Goal: Task Accomplishment & Management: Manage account settings

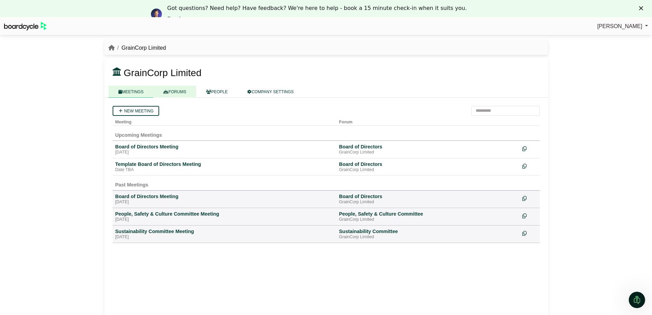
click at [187, 97] on link "FORUMS" at bounding box center [174, 92] width 43 height 12
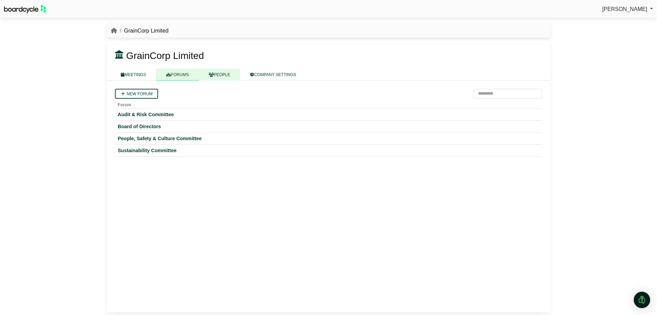
click at [216, 73] on link "PEOPLE" at bounding box center [219, 74] width 41 height 12
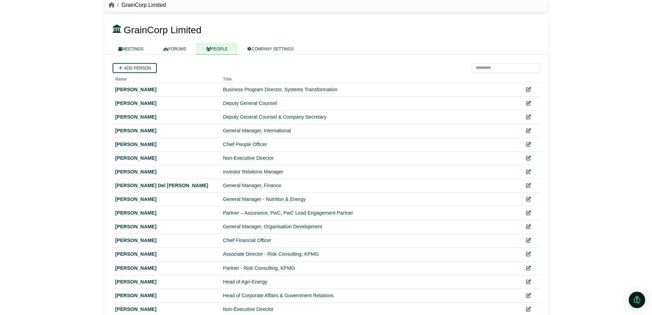
scroll to position [23, 0]
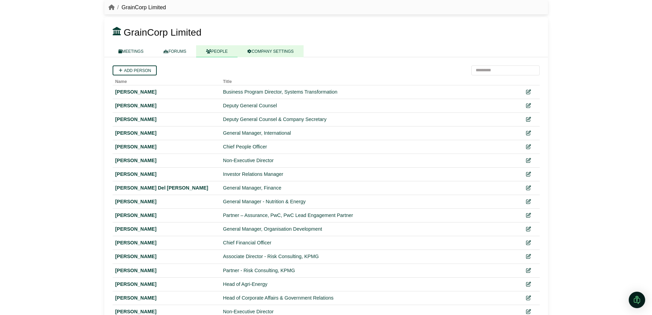
click at [268, 53] on link "COMPANY SETTINGS" at bounding box center [271, 51] width 66 height 12
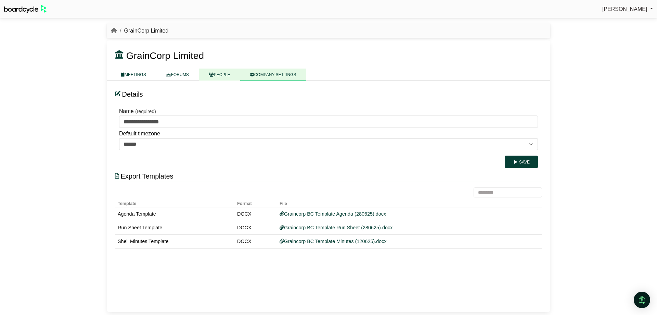
click at [232, 76] on link "PEOPLE" at bounding box center [219, 74] width 41 height 12
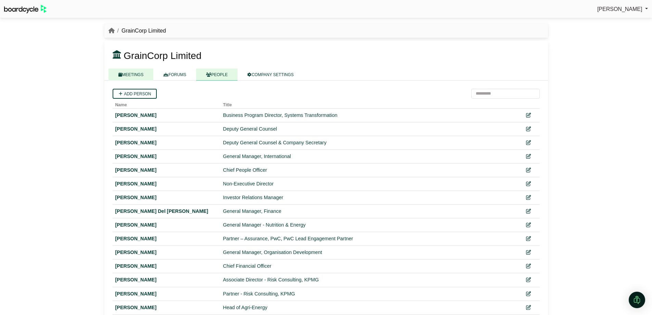
click at [133, 75] on link "MEETINGS" at bounding box center [131, 74] width 45 height 12
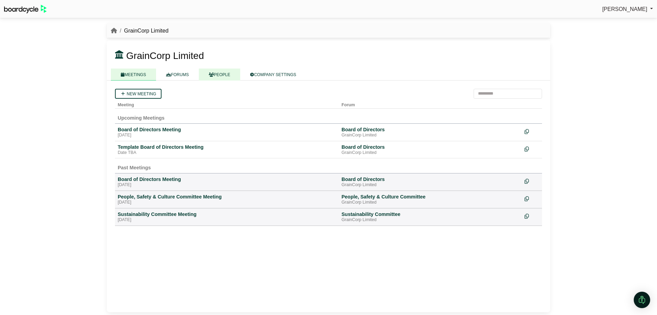
click at [215, 78] on link "PEOPLE" at bounding box center [219, 74] width 41 height 12
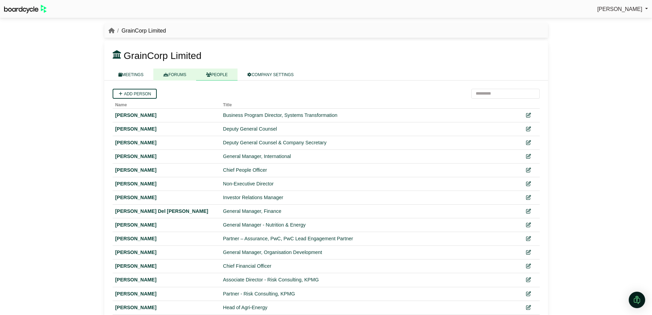
click at [185, 78] on link "FORUMS" at bounding box center [174, 74] width 43 height 12
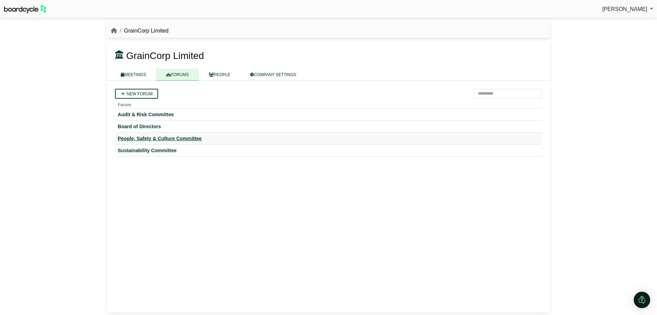
click at [150, 141] on div "People, Safety & Culture Committee" at bounding box center [329, 138] width 422 height 6
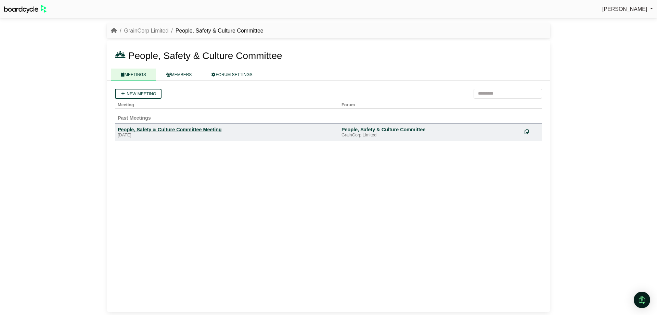
click at [161, 129] on div "People, Safety & Culture Committee Meeting" at bounding box center [227, 129] width 218 height 6
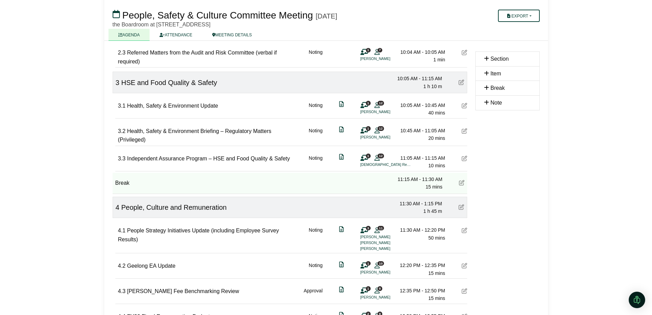
scroll to position [205, 0]
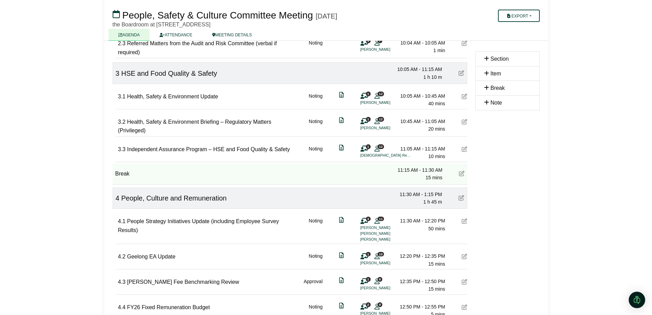
click at [459, 73] on icon at bounding box center [461, 72] width 5 height 5
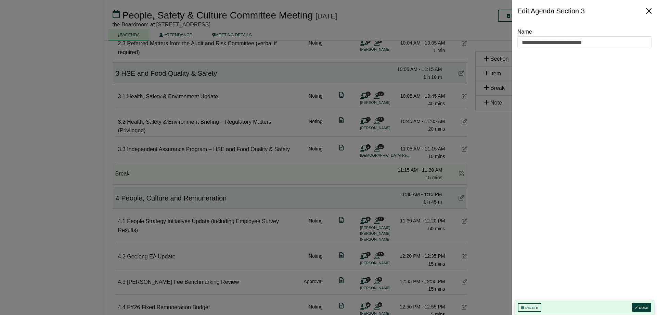
click at [650, 8] on button "Close" at bounding box center [649, 10] width 11 height 11
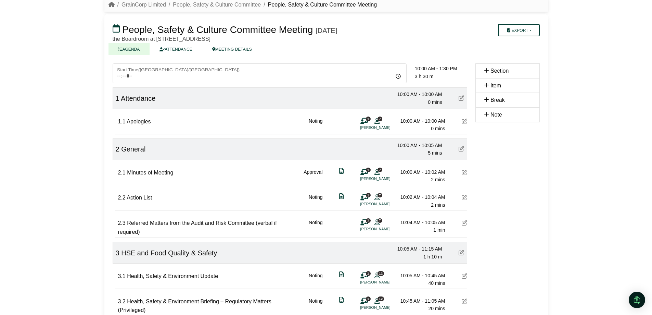
scroll to position [0, 0]
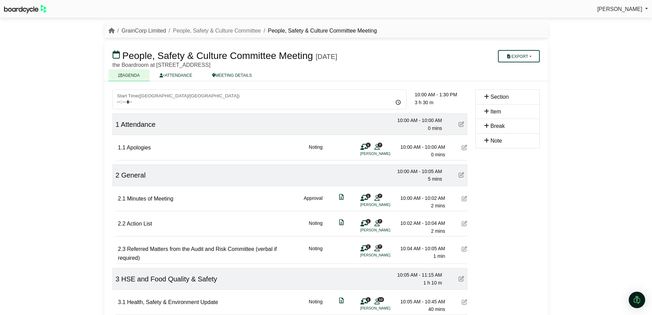
click at [156, 30] on link "GrainCorp Limited" at bounding box center [144, 31] width 45 height 6
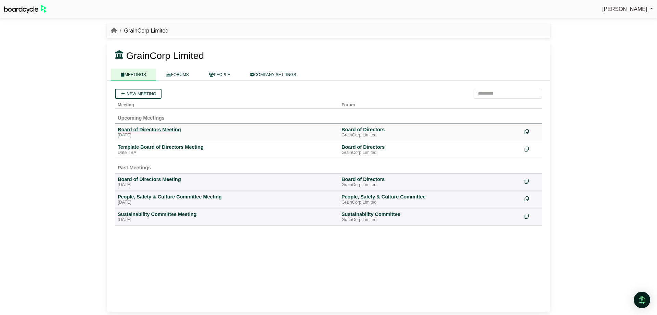
click at [163, 127] on div "Board of Directors Meeting" at bounding box center [227, 129] width 218 height 6
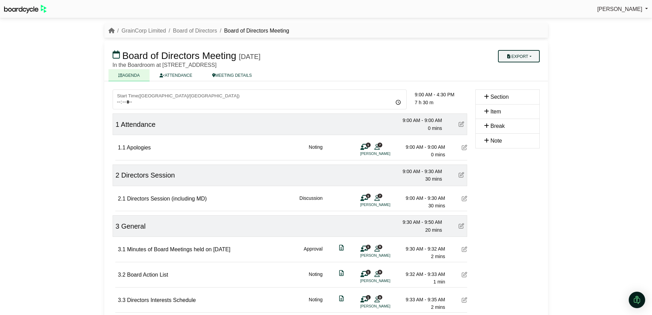
click at [513, 58] on button "Export" at bounding box center [518, 56] width 41 height 12
click at [518, 77] on link "Run Sheet" at bounding box center [526, 78] width 60 height 10
click at [516, 58] on button "Export" at bounding box center [518, 56] width 41 height 12
click at [514, 71] on link "Agenda" at bounding box center [526, 68] width 60 height 10
click at [154, 32] on link "GrainCorp Limited" at bounding box center [144, 31] width 45 height 6
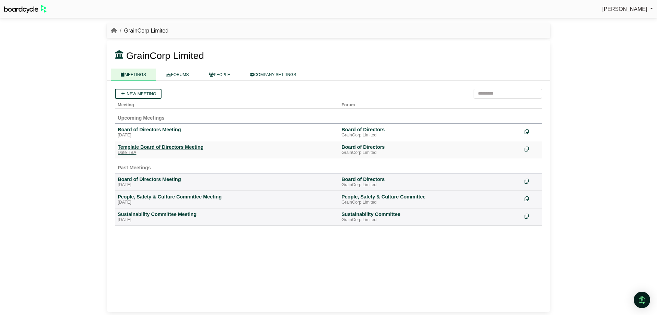
click at [152, 148] on div "Template Board of Directors Meeting" at bounding box center [227, 147] width 218 height 6
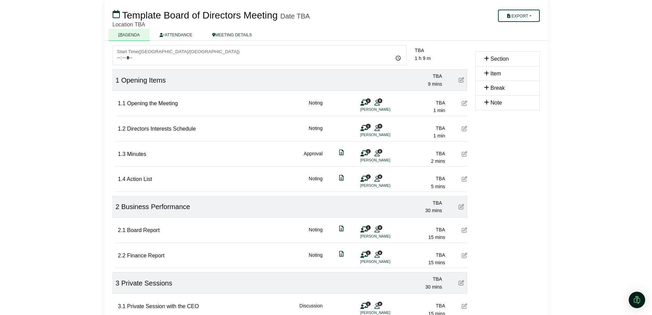
scroll to position [44, 0]
click at [464, 156] on icon at bounding box center [464, 153] width 5 height 5
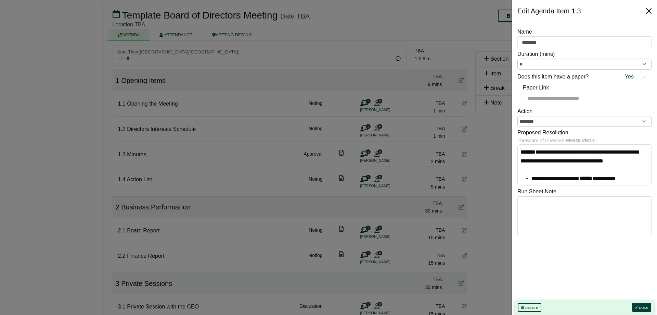
click at [648, 8] on button "Close" at bounding box center [649, 10] width 11 height 11
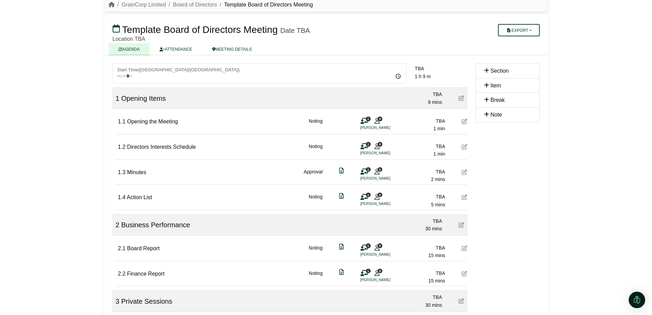
scroll to position [0, 0]
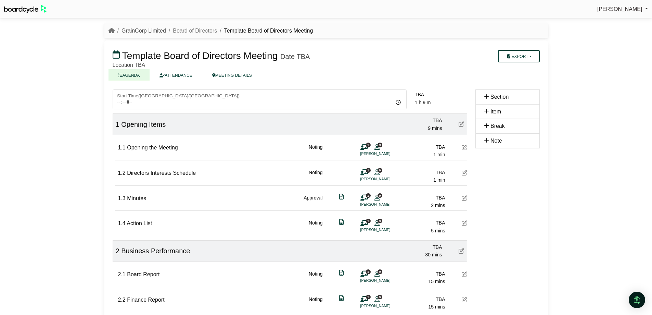
click at [142, 30] on link "GrainCorp Limited" at bounding box center [144, 31] width 45 height 6
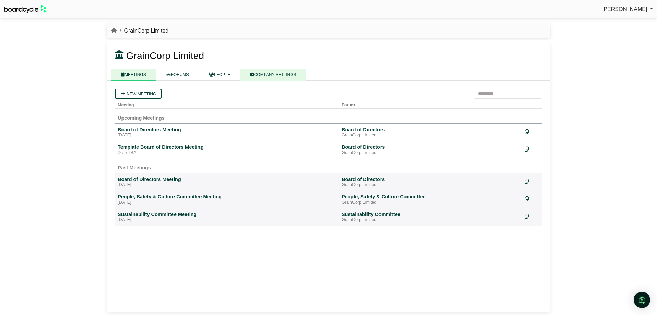
click at [267, 79] on link "COMPANY SETTINGS" at bounding box center [273, 74] width 66 height 12
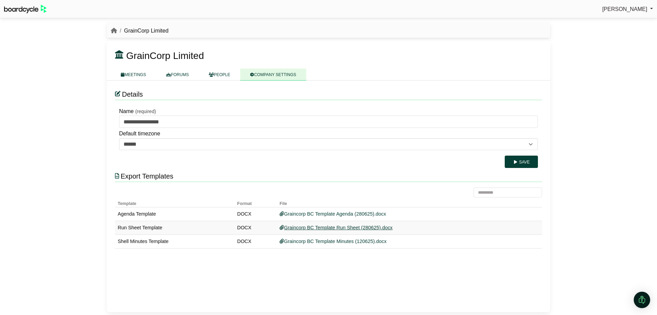
click at [322, 225] on link "Graincorp BC Template Run Sheet (280625).docx" at bounding box center [336, 227] width 113 height 5
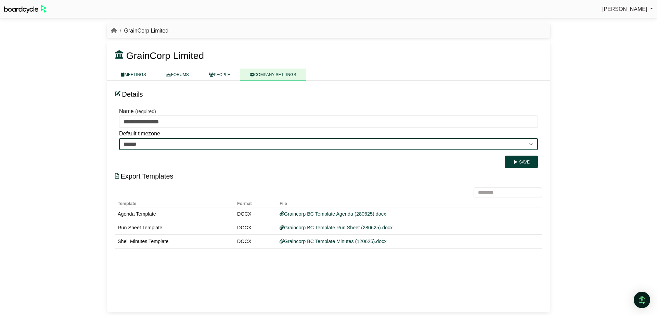
click at [531, 142] on select "**********" at bounding box center [328, 144] width 419 height 12
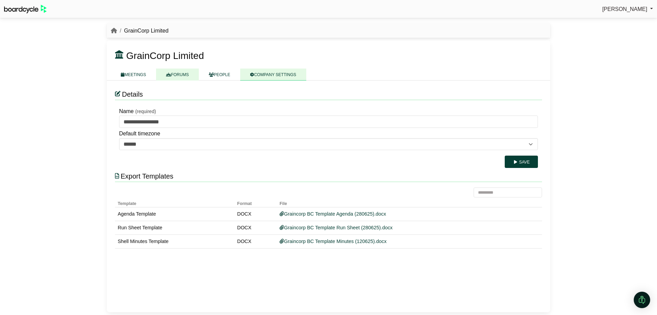
click at [184, 75] on link "FORUMS" at bounding box center [177, 74] width 43 height 12
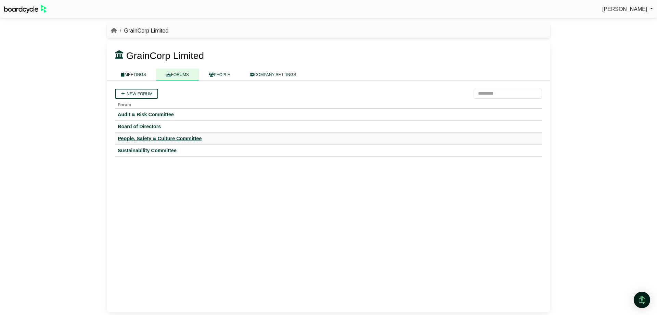
click at [141, 137] on div "People, Safety & Culture Committee" at bounding box center [329, 138] width 422 height 6
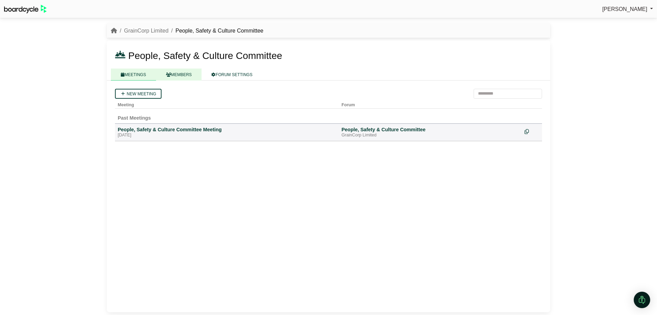
click at [184, 76] on link "MEMBERS" at bounding box center [179, 74] width 46 height 12
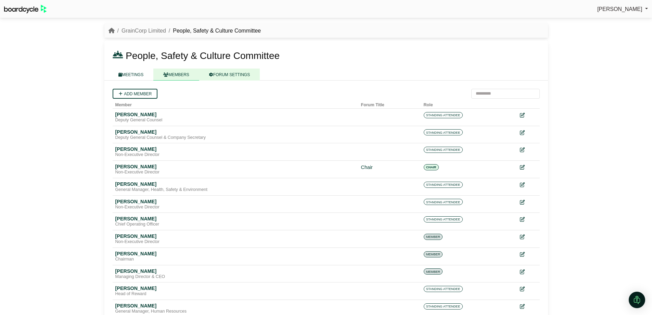
click at [216, 76] on link "FORUM SETTINGS" at bounding box center [229, 74] width 61 height 12
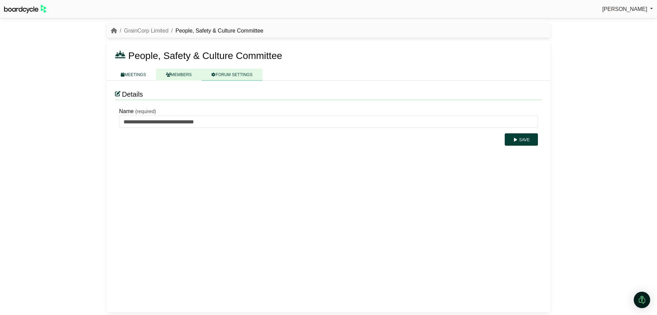
click at [191, 74] on link "MEMBERS" at bounding box center [179, 74] width 46 height 12
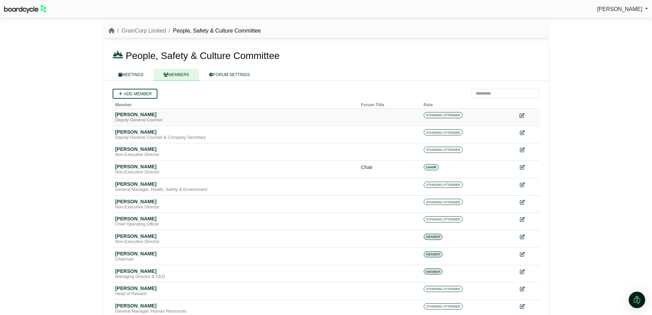
click at [524, 116] on icon at bounding box center [522, 115] width 5 height 5
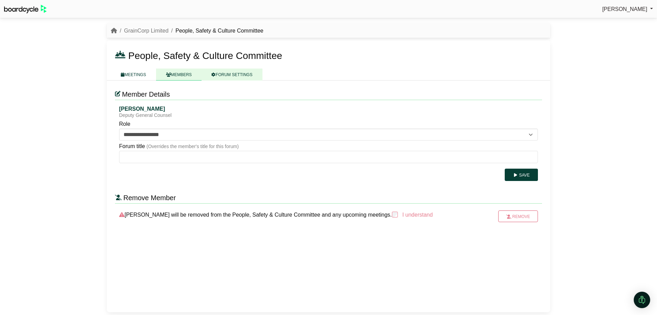
click at [209, 74] on link "FORUM SETTINGS" at bounding box center [232, 74] width 61 height 12
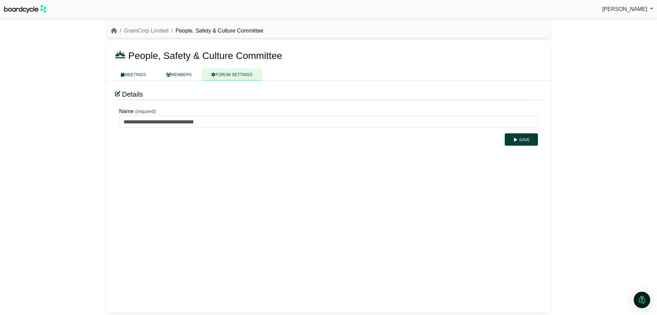
click at [132, 83] on div "**********" at bounding box center [329, 195] width 444 height 231
click at [131, 80] on link "MEETINGS" at bounding box center [133, 74] width 45 height 12
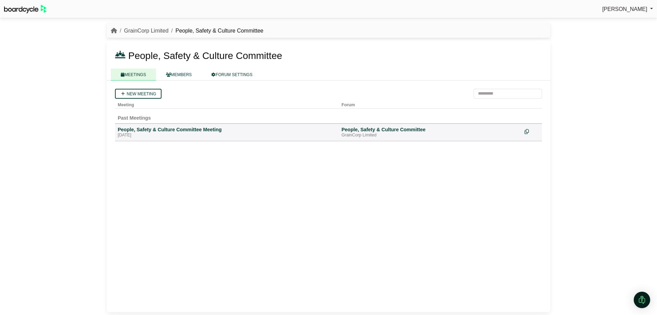
click at [146, 32] on link "GrainCorp Limited" at bounding box center [146, 31] width 45 height 6
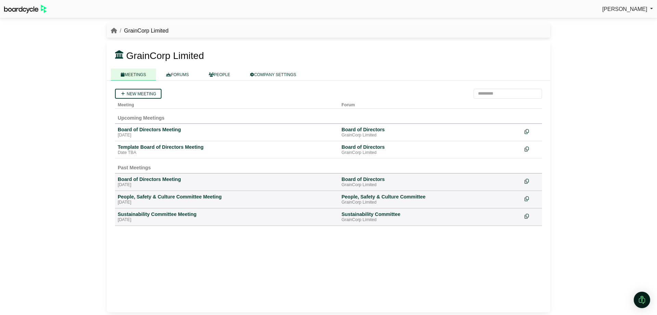
click at [639, 12] on link "[PERSON_NAME]" at bounding box center [628, 9] width 51 height 9
click at [637, 10] on span "[PERSON_NAME]" at bounding box center [625, 9] width 45 height 6
click at [171, 76] on icon at bounding box center [168, 75] width 5 height 4
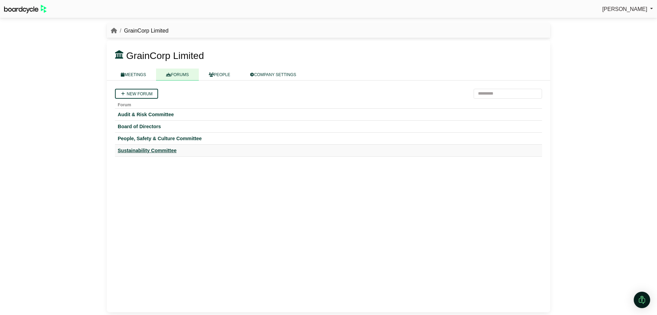
click at [162, 149] on div "Sustainability Committee" at bounding box center [329, 150] width 422 height 6
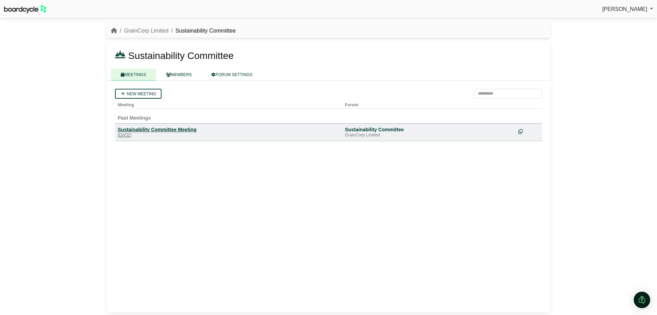
click at [164, 127] on div "Sustainability Committee Meeting" at bounding box center [229, 129] width 222 height 6
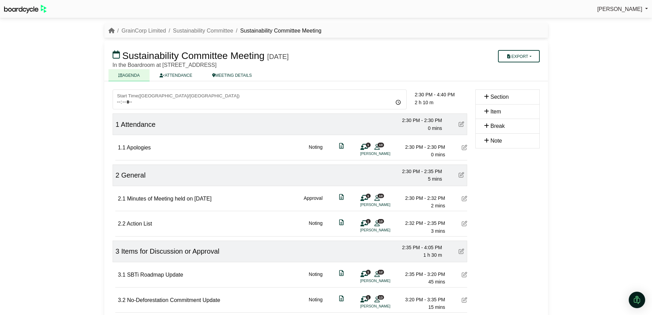
click at [376, 147] on icon at bounding box center [377, 147] width 5 height 0
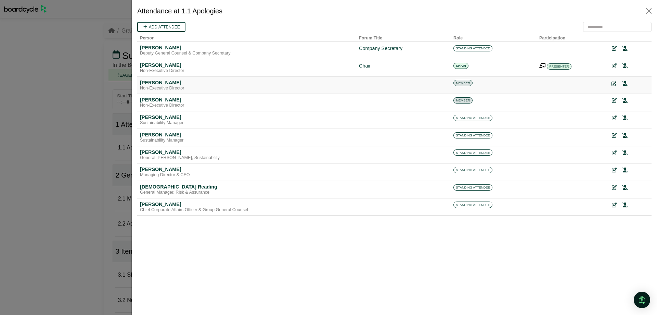
click at [613, 84] on icon at bounding box center [614, 83] width 5 height 5
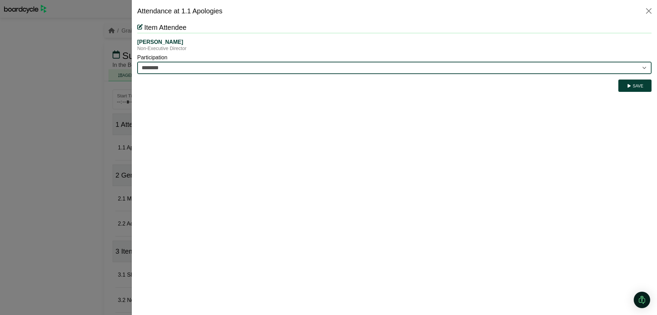
click at [284, 64] on select "********* ********" at bounding box center [394, 68] width 515 height 12
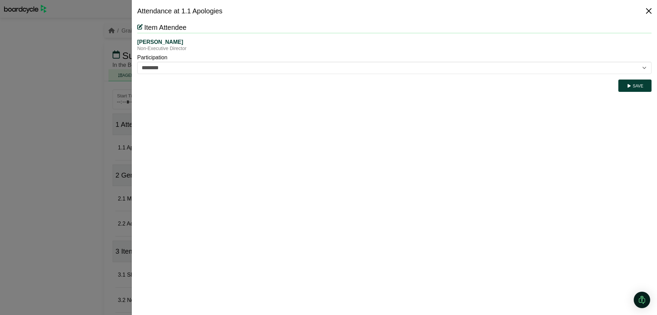
click at [647, 11] on button "Close" at bounding box center [649, 10] width 11 height 11
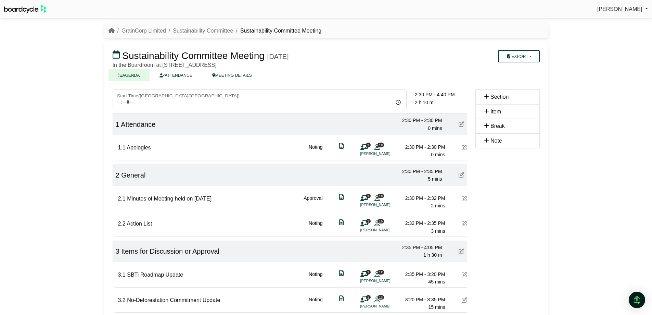
click at [374, 150] on div "1 10 Clive Stiff" at bounding box center [371, 150] width 21 height 14
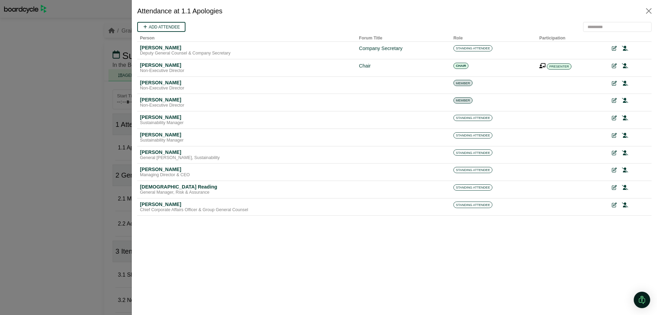
click at [60, 108] on div at bounding box center [328, 157] width 657 height 315
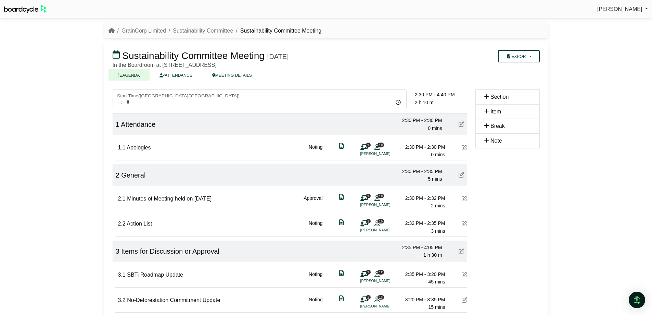
click at [376, 147] on icon at bounding box center [377, 147] width 5 height 0
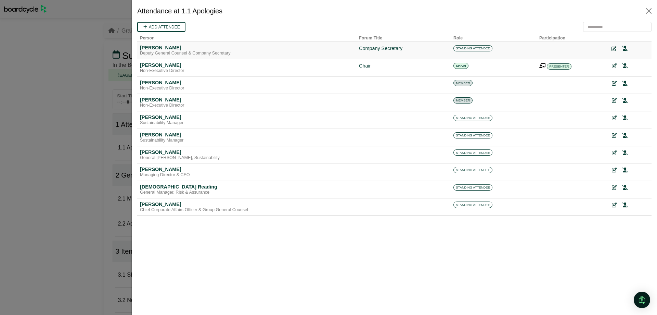
click at [613, 50] on icon at bounding box center [614, 48] width 5 height 5
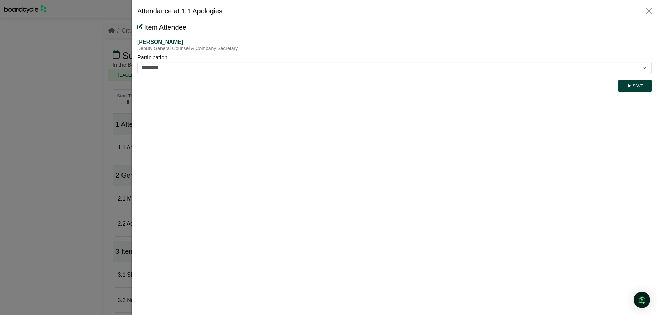
click at [70, 85] on div at bounding box center [328, 157] width 657 height 315
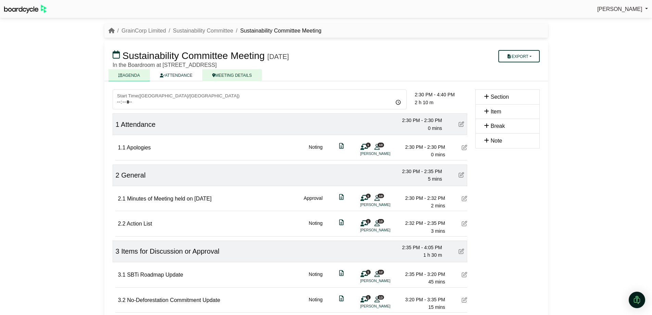
click at [229, 74] on link "MEETING DETAILS" at bounding box center [232, 75] width 60 height 12
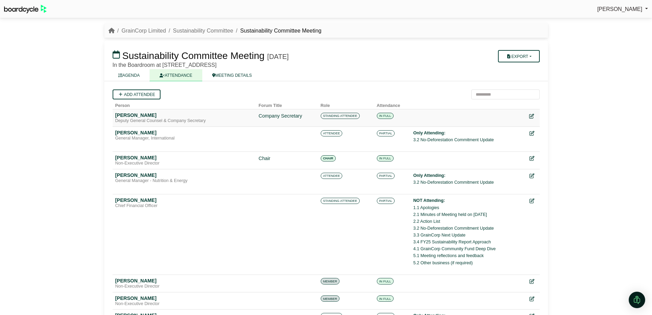
click at [532, 117] on icon at bounding box center [531, 116] width 5 height 5
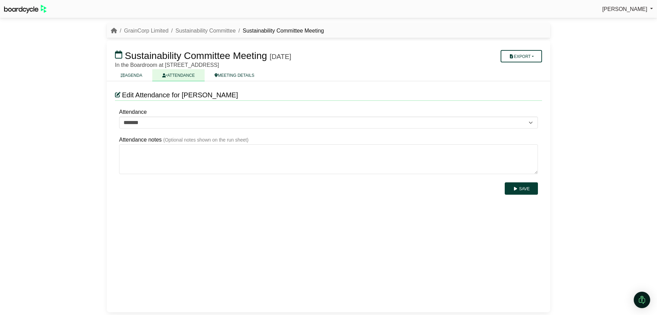
click at [175, 72] on link "ATTENDANCE" at bounding box center [178, 75] width 52 height 12
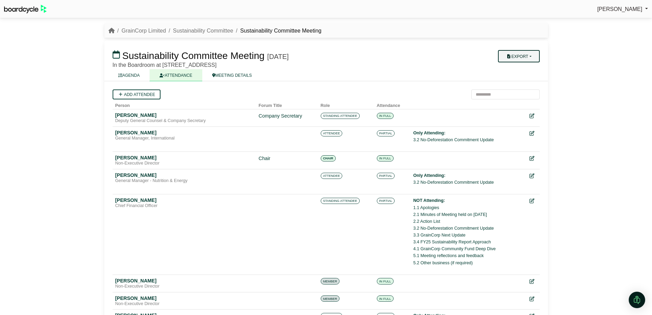
click at [508, 60] on button "Export" at bounding box center [518, 56] width 41 height 12
click at [506, 69] on icon at bounding box center [505, 68] width 6 height 5
click at [518, 55] on button "Export" at bounding box center [518, 56] width 41 height 12
click at [518, 74] on link "Run Sheet" at bounding box center [526, 78] width 60 height 10
click at [209, 75] on link "MEETING DETAILS" at bounding box center [232, 75] width 60 height 12
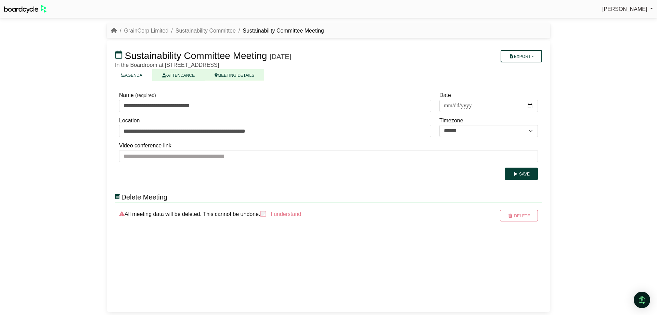
click at [197, 75] on link "ATTENDANCE" at bounding box center [178, 75] width 52 height 12
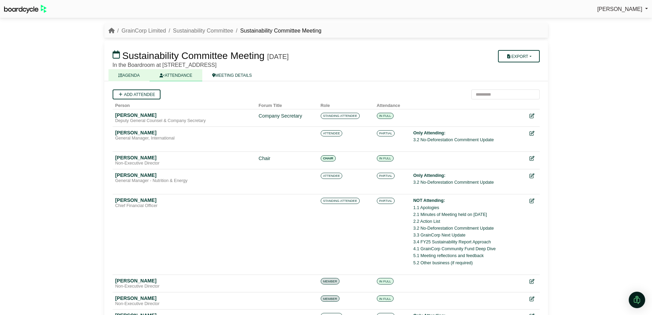
click at [144, 76] on link "AGENDA" at bounding box center [129, 75] width 41 height 12
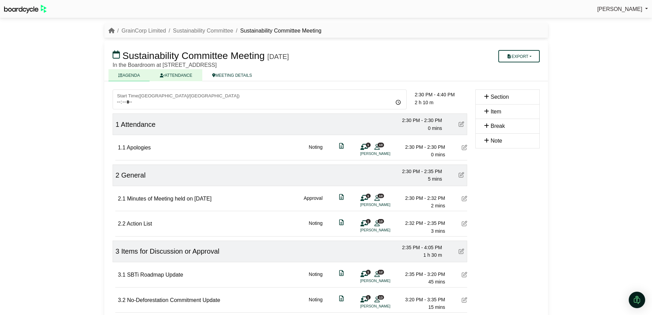
click at [177, 75] on link "ATTENDANCE" at bounding box center [176, 75] width 52 height 12
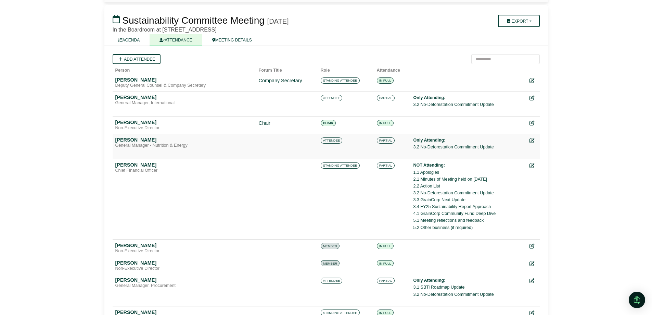
scroll to position [205, 0]
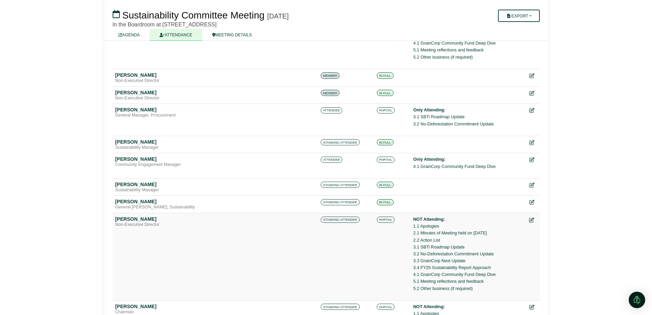
click at [532, 217] on icon at bounding box center [531, 219] width 5 height 5
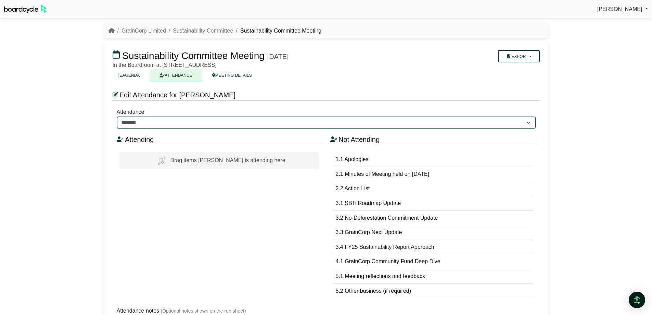
click at [527, 122] on select "******* ******* *******" at bounding box center [326, 122] width 419 height 12
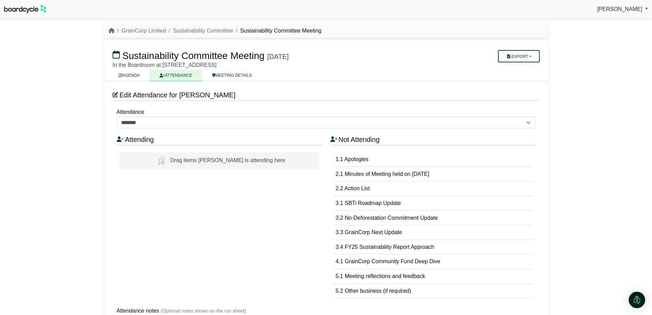
click at [571, 122] on div "Max Crowley Sign Out GrainCorp Limited Sustainability Committee Sustainability …" at bounding box center [326, 157] width 652 height 315
click at [135, 77] on link "AGENDA" at bounding box center [129, 75] width 41 height 12
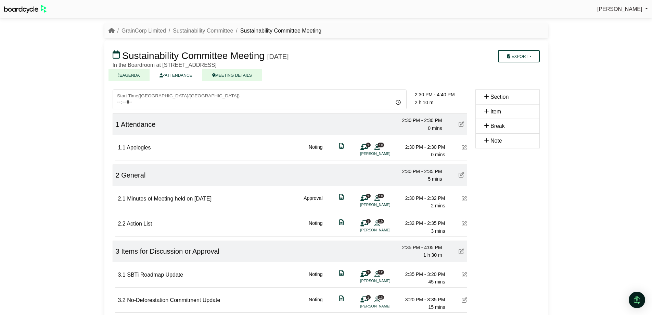
click at [231, 73] on link "MEETING DETAILS" at bounding box center [232, 75] width 60 height 12
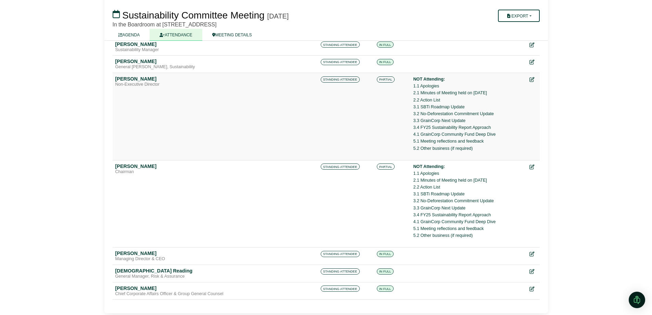
scroll to position [347, 0]
